Goal: Information Seeking & Learning: Learn about a topic

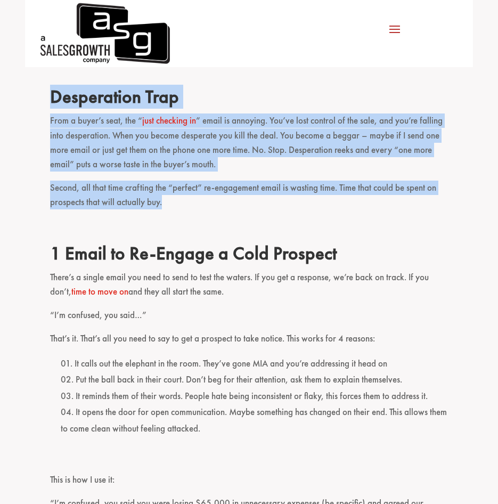
drag, startPoint x: 45, startPoint y: 127, endPoint x: 259, endPoint y: 231, distance: 238.1
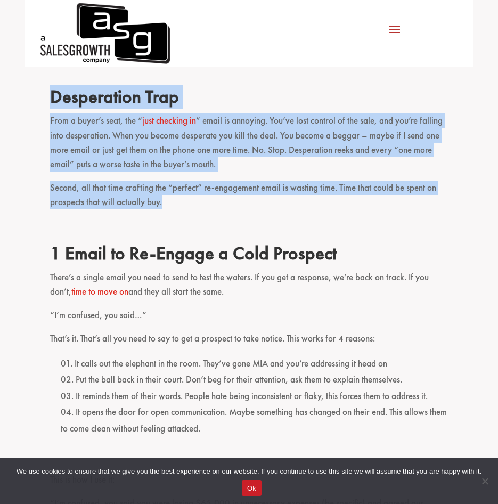
click at [259, 218] on p "Second, all that time crafting the “perfect” re-engagement email is wasting tim…" at bounding box center [249, 200] width 398 height 38
drag, startPoint x: 36, startPoint y: 142, endPoint x: 228, endPoint y: 225, distance: 209.7
drag, startPoint x: 228, startPoint y: 225, endPoint x: 217, endPoint y: 230, distance: 12.4
click at [228, 218] on p "Second, all that time crafting the “perfect” re-engagement email is wasting tim…" at bounding box center [249, 200] width 398 height 38
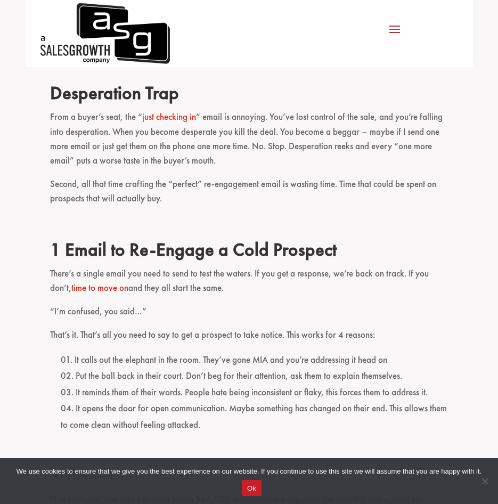
scroll to position [568, 0]
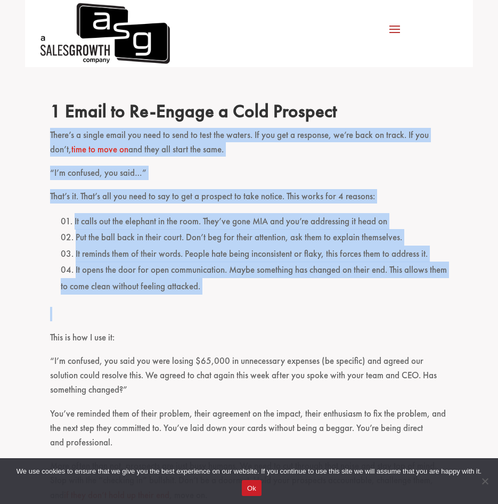
drag, startPoint x: 38, startPoint y: 145, endPoint x: 301, endPoint y: 337, distance: 325.1
drag, startPoint x: 301, startPoint y: 337, endPoint x: 283, endPoint y: 338, distance: 17.6
click at [283, 330] on p at bounding box center [249, 318] width 398 height 23
click at [253, 327] on p at bounding box center [249, 318] width 398 height 23
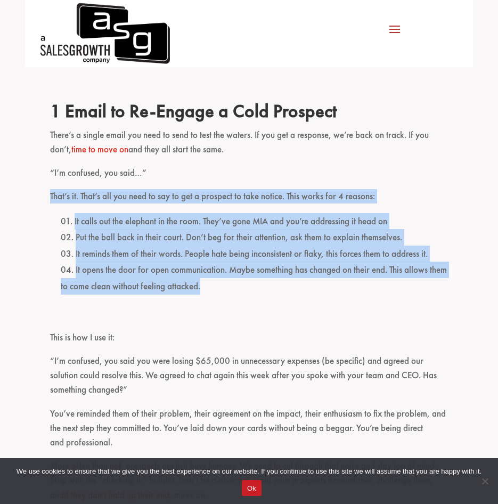
drag, startPoint x: 34, startPoint y: 207, endPoint x: 257, endPoint y: 314, distance: 247.5
click at [257, 307] on ol "It calls out the elephant in the room. They’ve gone MIA and you’re addressing i…" at bounding box center [249, 260] width 398 height 94
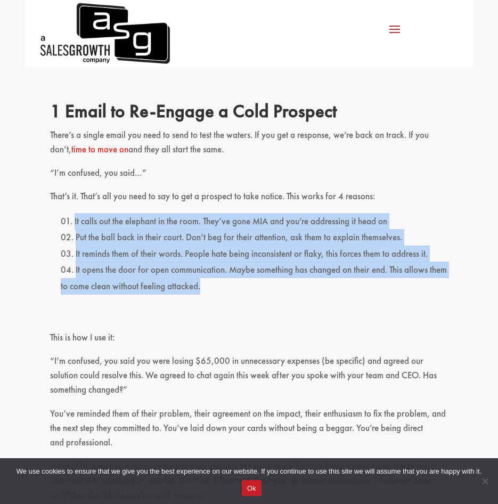
drag, startPoint x: 81, startPoint y: 250, endPoint x: 259, endPoint y: 301, distance: 185.2
click at [257, 294] on li "It opens the door for open communication. Maybe something has changed on their …" at bounding box center [255, 277] width 388 height 32
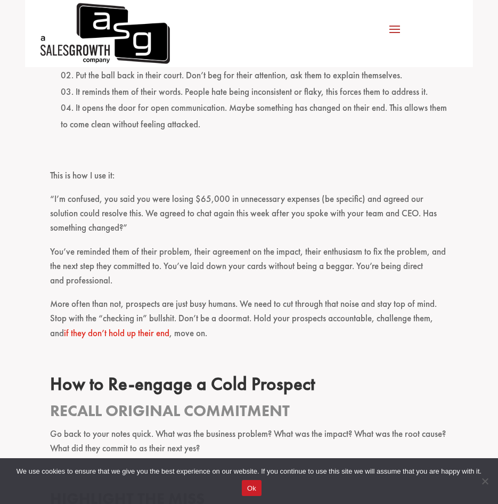
scroll to position [710, 0]
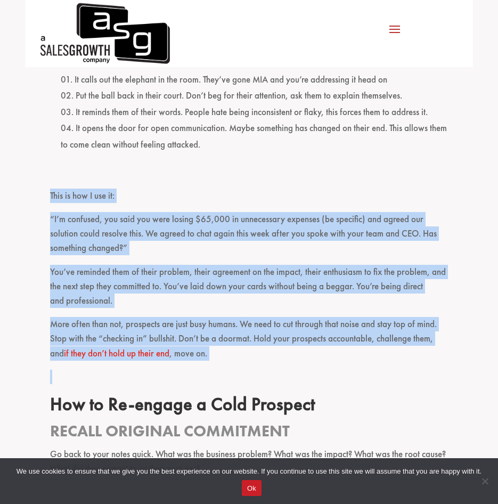
drag, startPoint x: 35, startPoint y: 207, endPoint x: 234, endPoint y: 386, distance: 267.4
click at [234, 386] on div "I feel pretty confident in saying one of the most frustrating parts of a seller…" at bounding box center [249, 440] width 498 height 1630
click at [234, 370] on p "More often than not, prospects are just busy humans. We need to cut through tha…" at bounding box center [249, 343] width 398 height 53
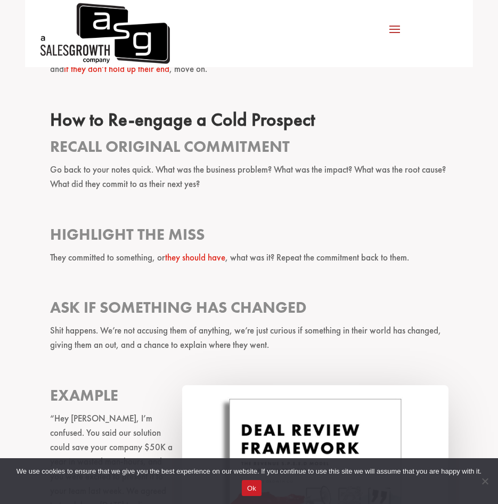
scroll to position [1136, 0]
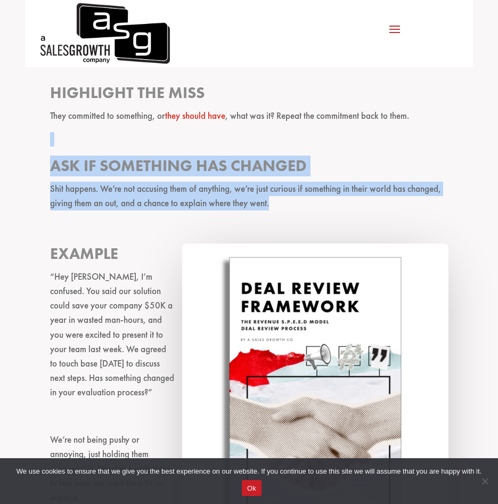
drag, startPoint x: 46, startPoint y: 162, endPoint x: 271, endPoint y: 232, distance: 235.3
click at [270, 232] on div "I feel pretty confident in saying one of the most frustrating parts of a seller…" at bounding box center [249, 14] width 498 height 1630
drag, startPoint x: 271, startPoint y: 232, endPoint x: 198, endPoint y: 226, distance: 73.7
click at [272, 219] on p "Shit happens. We’re not accusing them of anything, we’re just curious if someth…" at bounding box center [249, 201] width 398 height 38
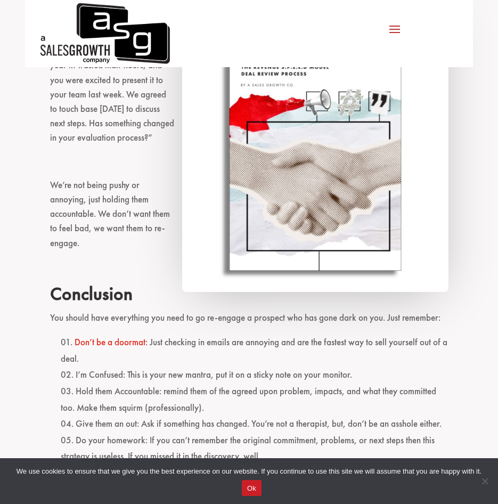
scroll to position [1420, 0]
